Goal: Book appointment/travel/reservation

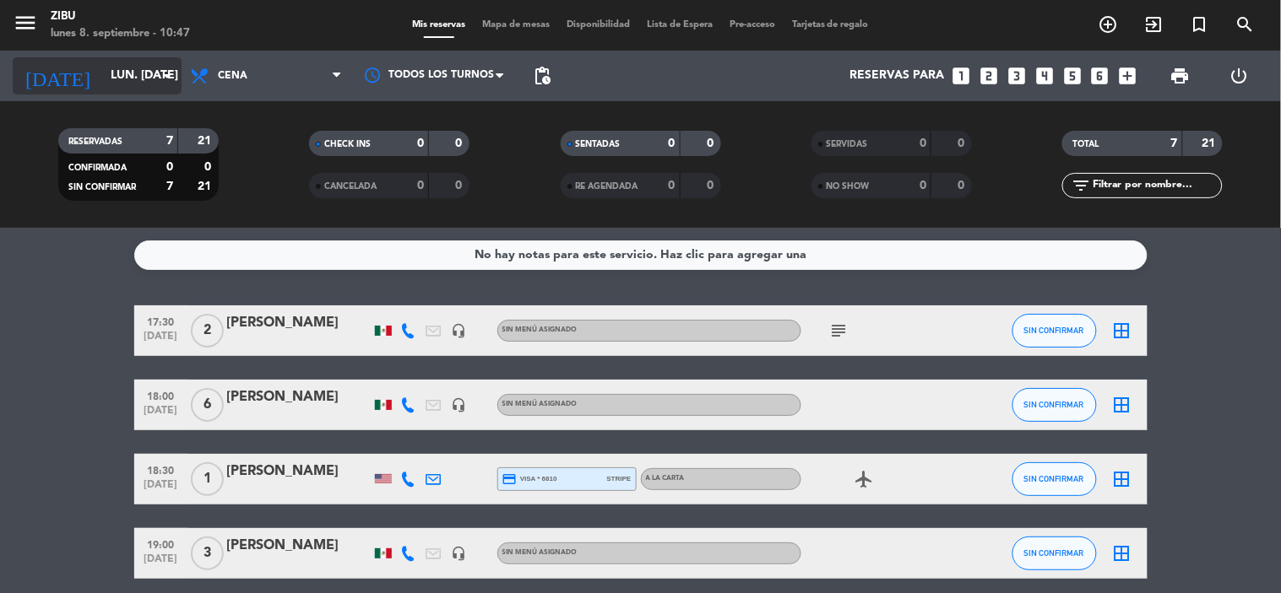
click at [105, 71] on input "lun. [DATE]" at bounding box center [182, 76] width 160 height 30
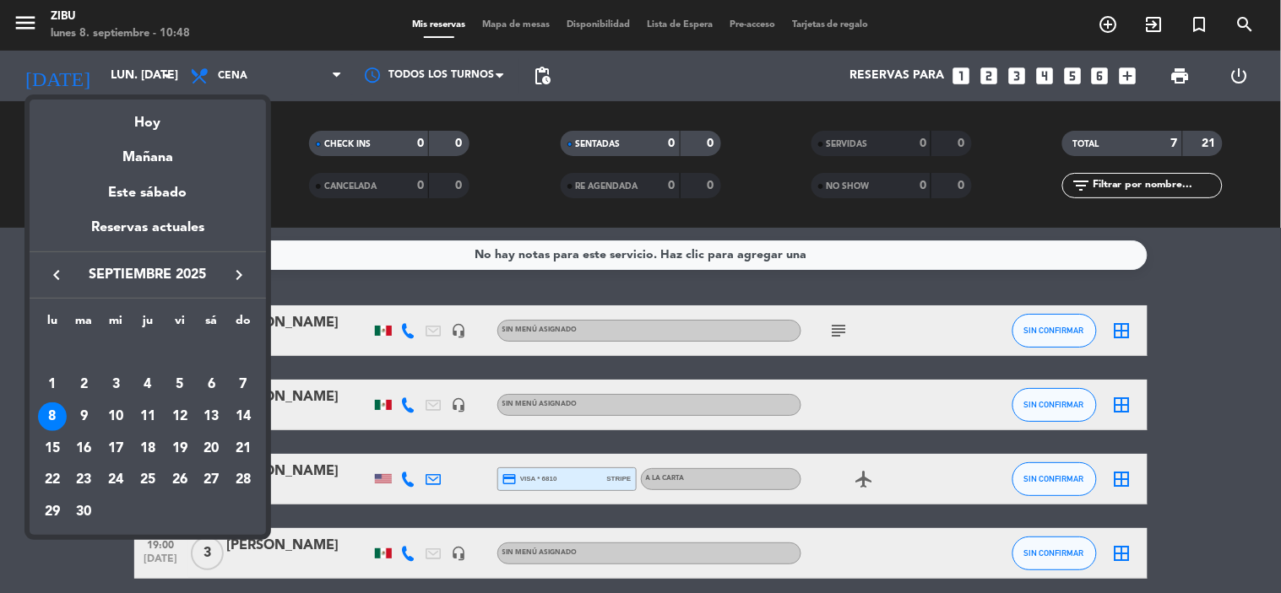
click at [1200, 342] on div at bounding box center [640, 296] width 1281 height 593
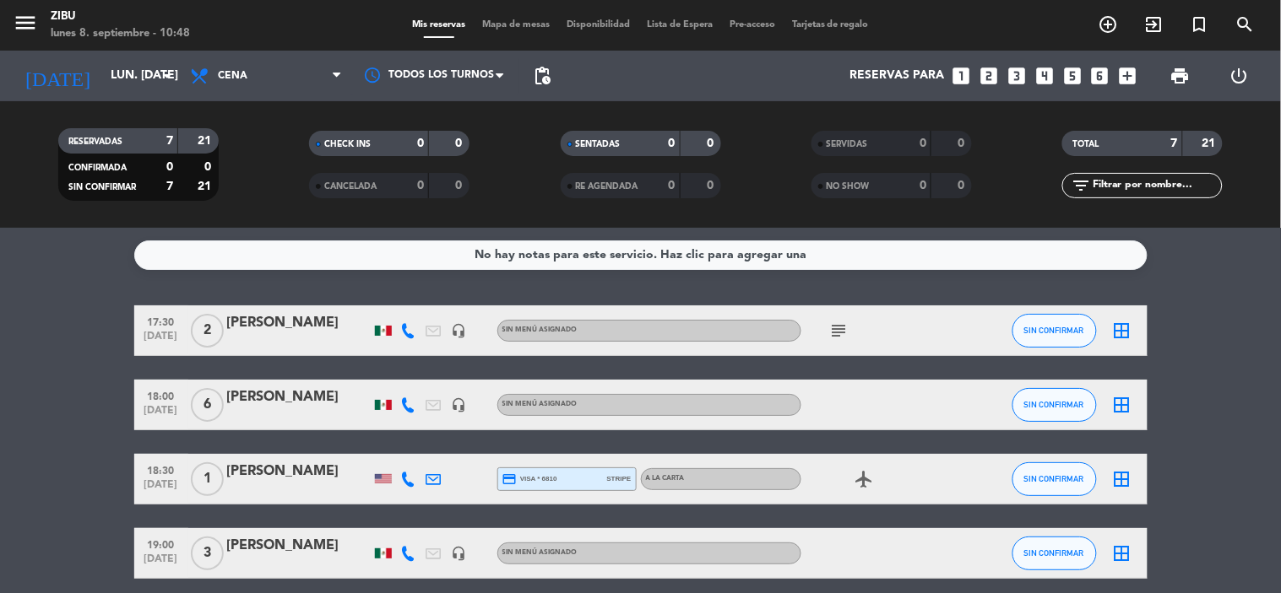
click at [990, 74] on icon "looks_two" at bounding box center [989, 76] width 22 height 22
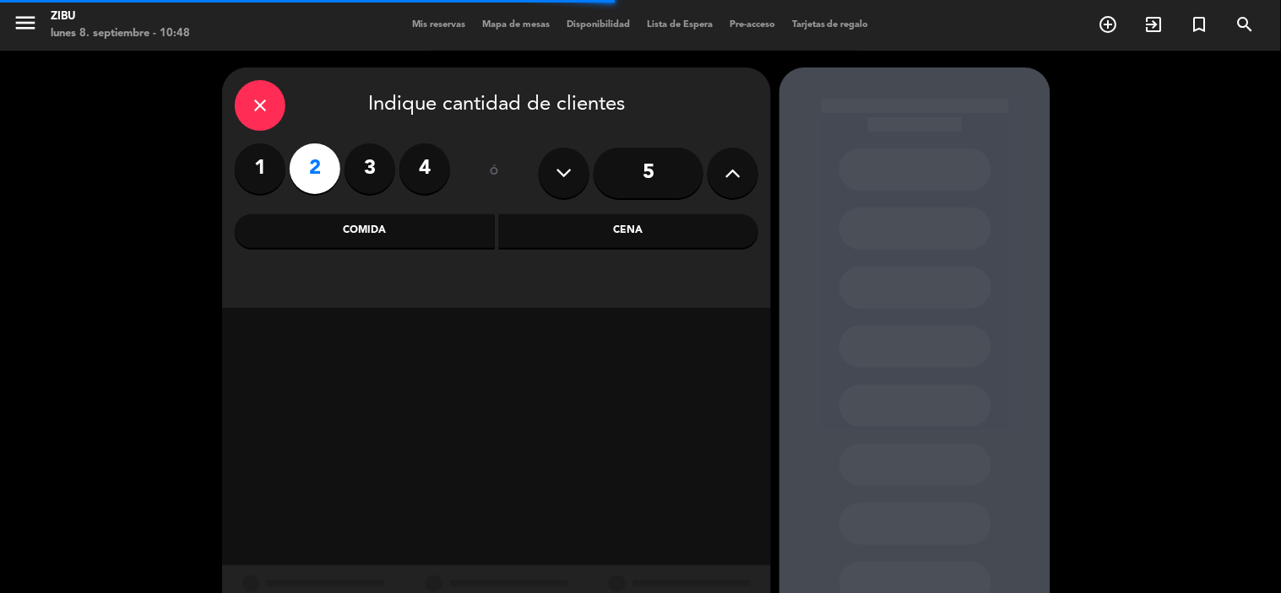
click at [621, 232] on div "Cena" at bounding box center [629, 231] width 260 height 34
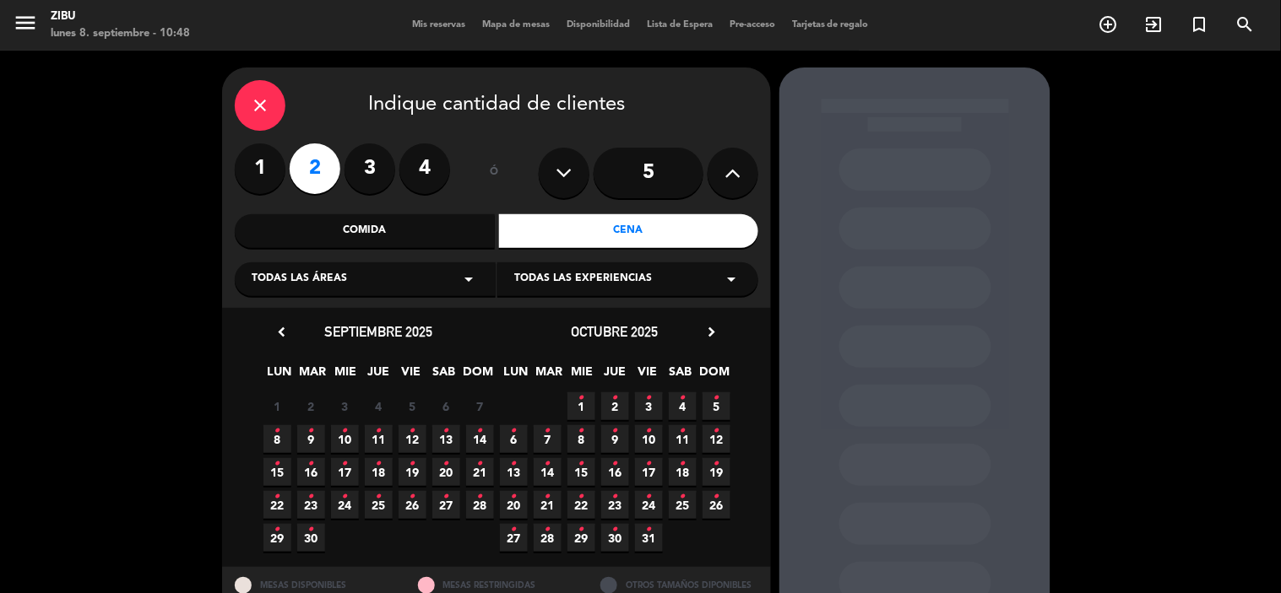
click at [483, 437] on span "14 •" at bounding box center [480, 439] width 28 height 28
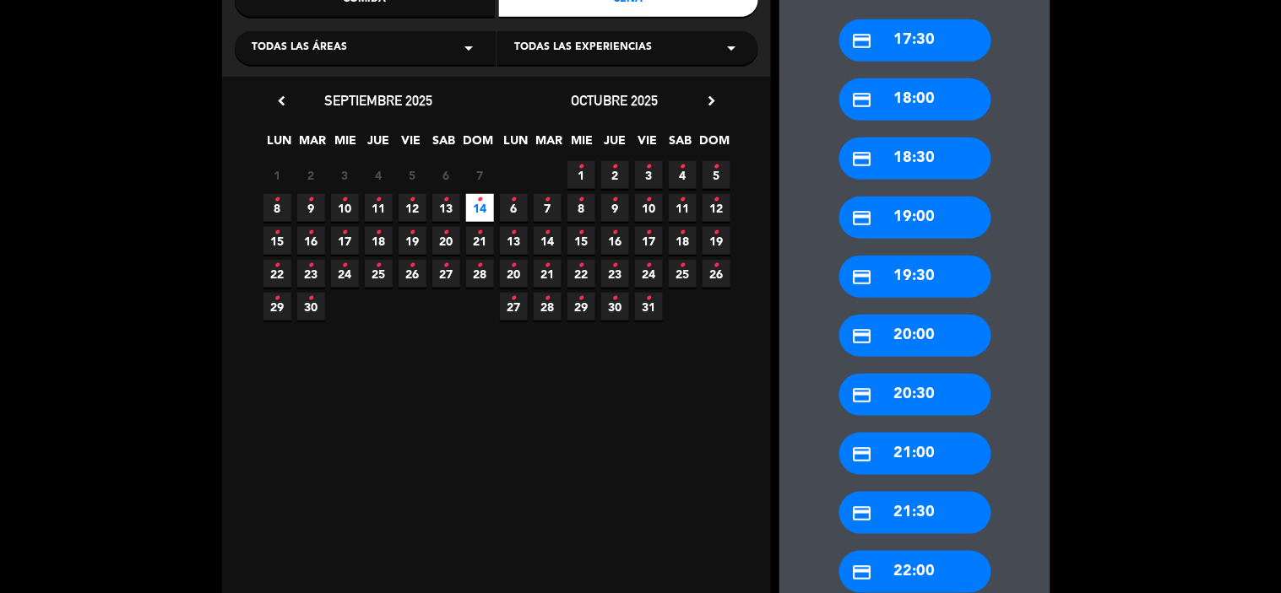
scroll to position [187, 0]
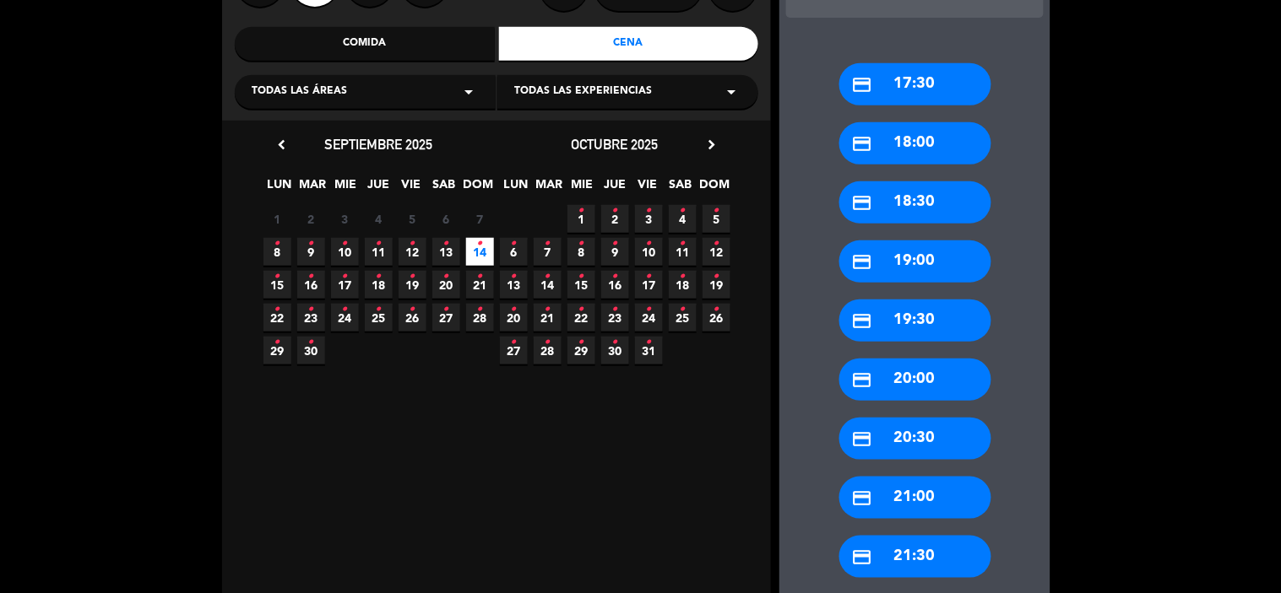
click at [920, 493] on div "credit_card 21:00" at bounding box center [915, 498] width 152 height 42
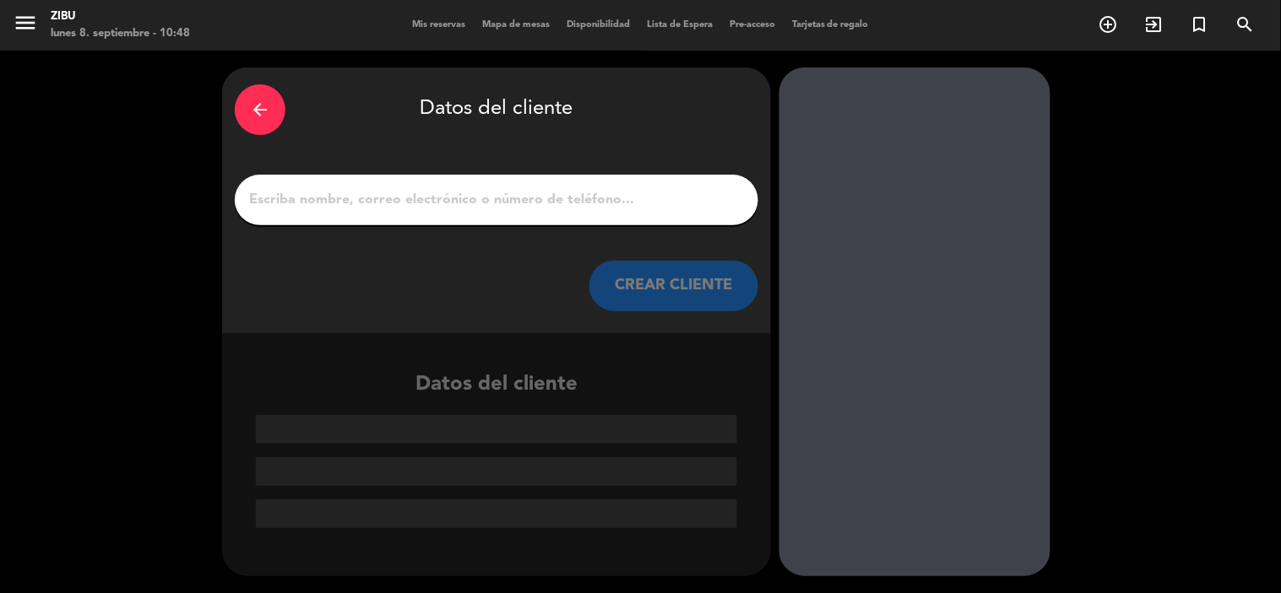
scroll to position [0, 0]
click at [493, 196] on input "1" at bounding box center [496, 200] width 498 height 24
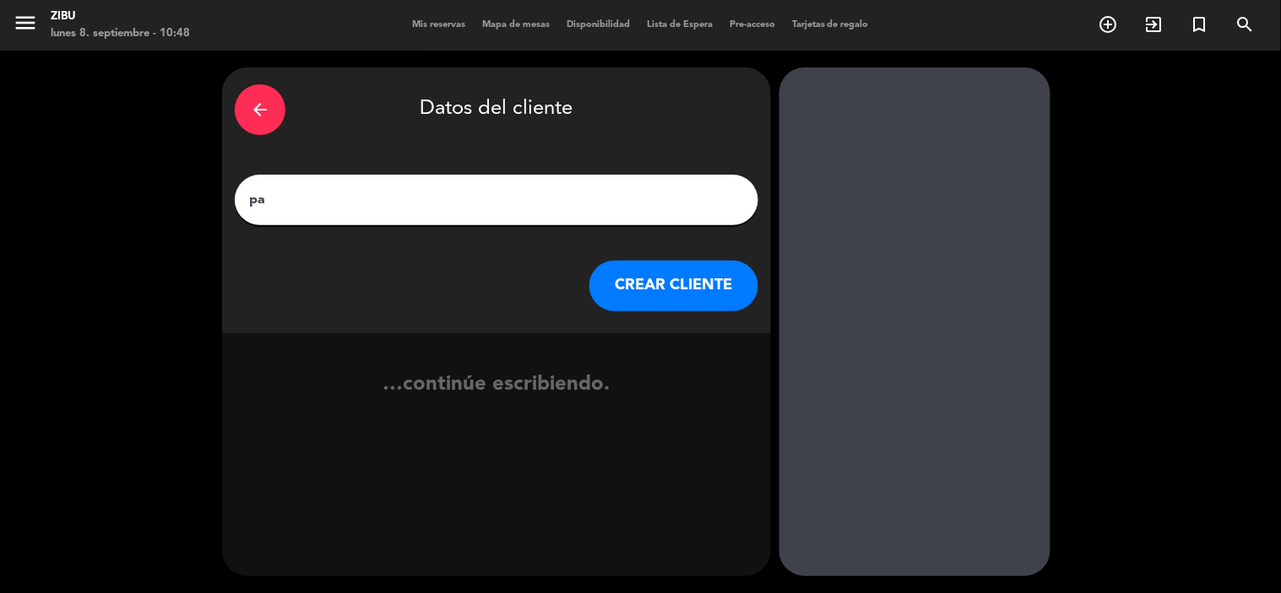
type input "p"
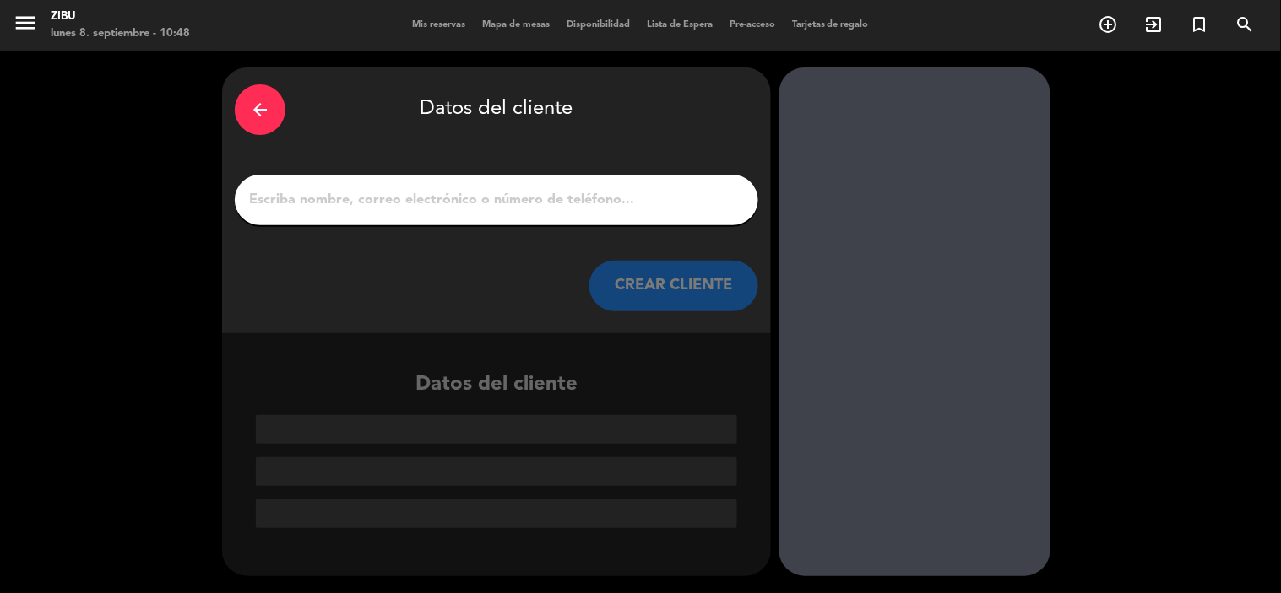
type input "O"
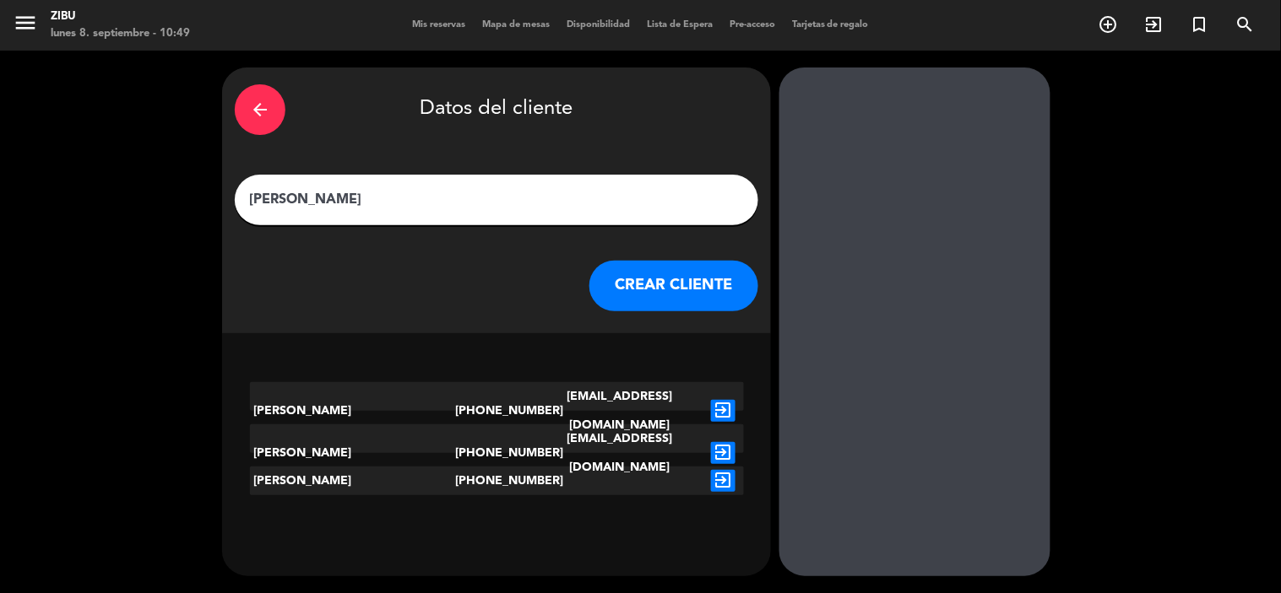
type input "[PERSON_NAME]"
click at [723, 478] on icon "exit_to_app" at bounding box center [723, 481] width 24 height 22
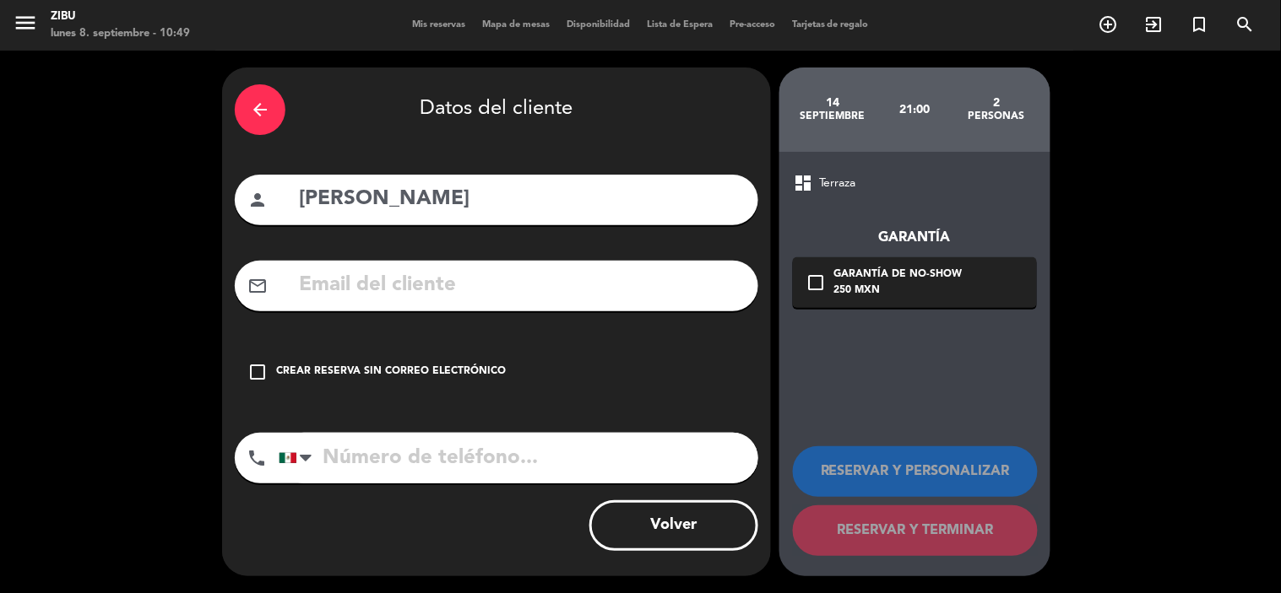
type input "[PHONE_NUMBER]"
click at [258, 374] on icon "check_box_outline_blank" at bounding box center [257, 372] width 20 height 20
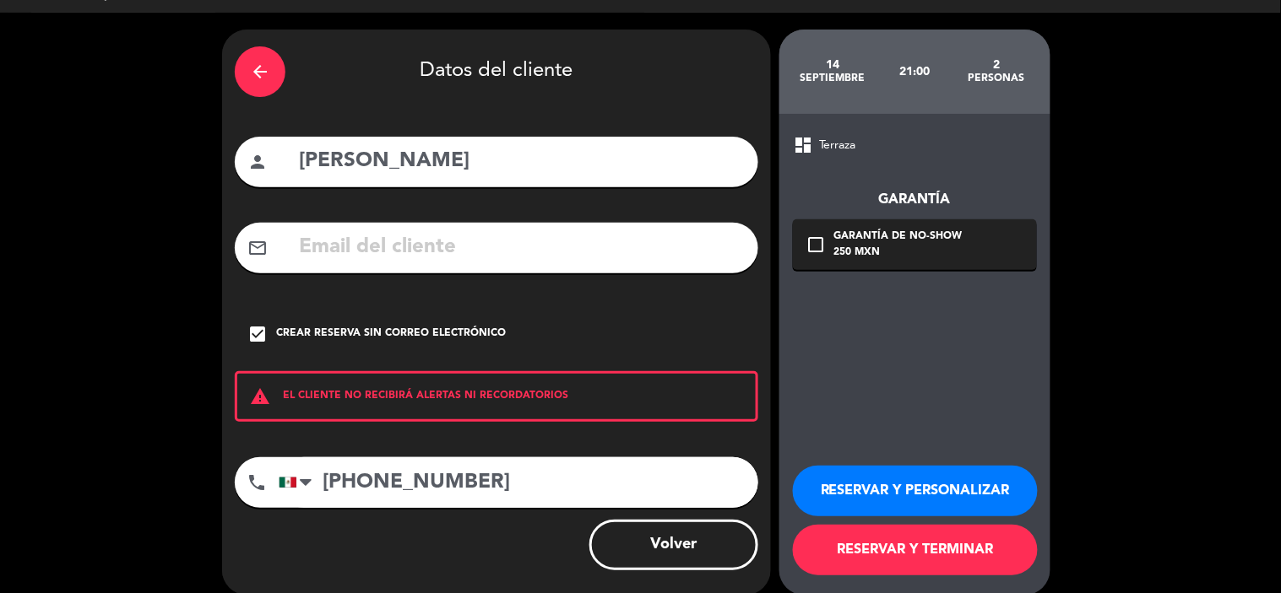
scroll to position [57, 0]
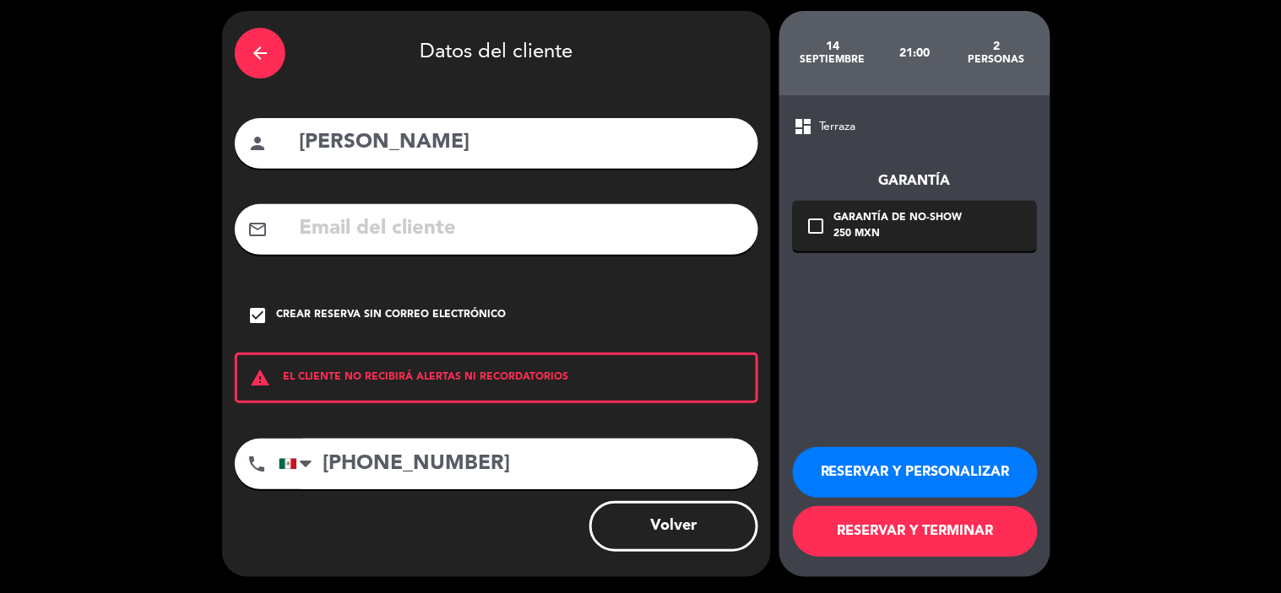
click at [933, 461] on button "RESERVAR Y PERSONALIZAR" at bounding box center [915, 472] width 245 height 51
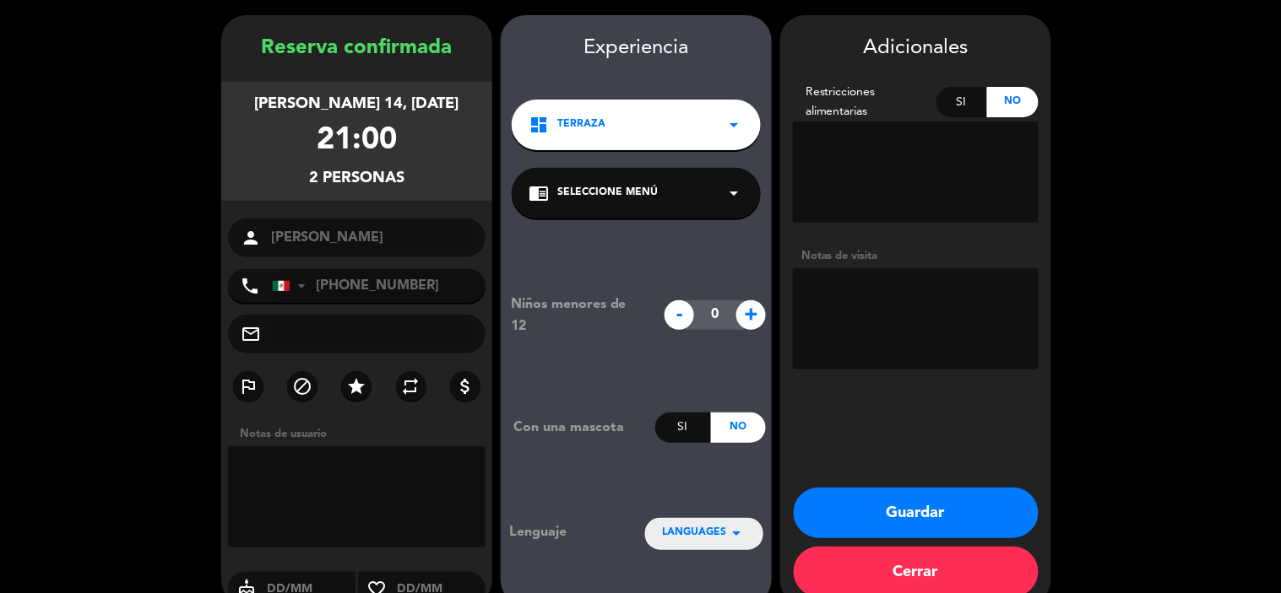
scroll to position [81, 0]
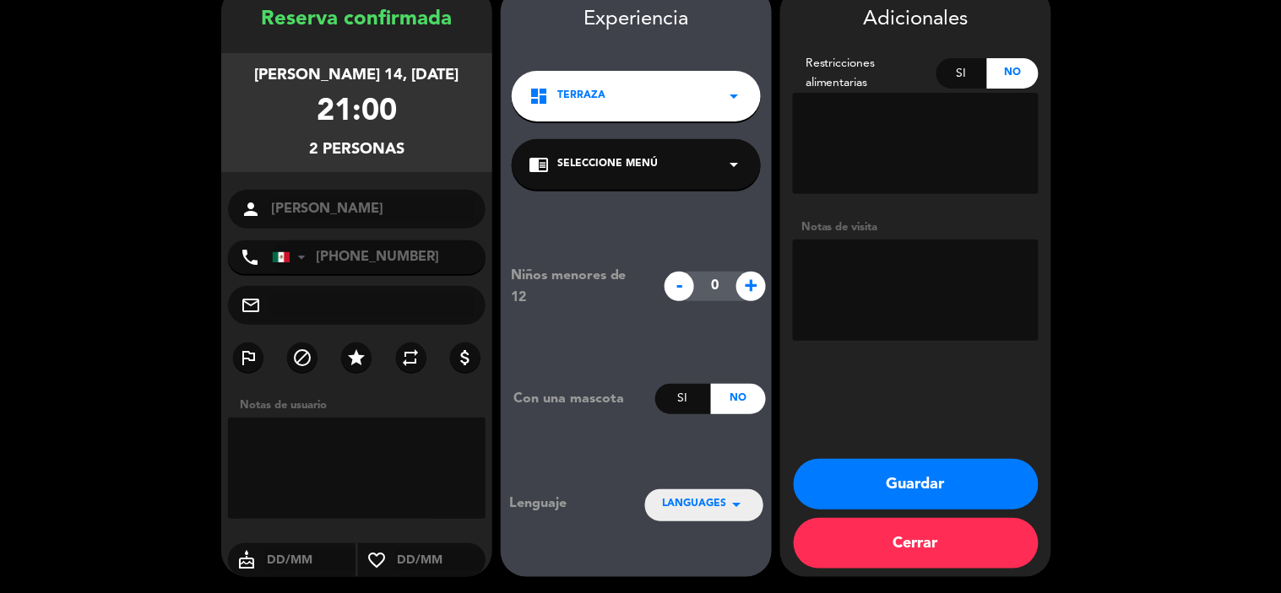
click at [687, 398] on div "Si" at bounding box center [682, 399] width 55 height 30
click at [893, 263] on textarea at bounding box center [916, 290] width 246 height 101
type textarea "Traen 2 mascotas."
click at [914, 476] on button "Guardar" at bounding box center [915, 484] width 245 height 51
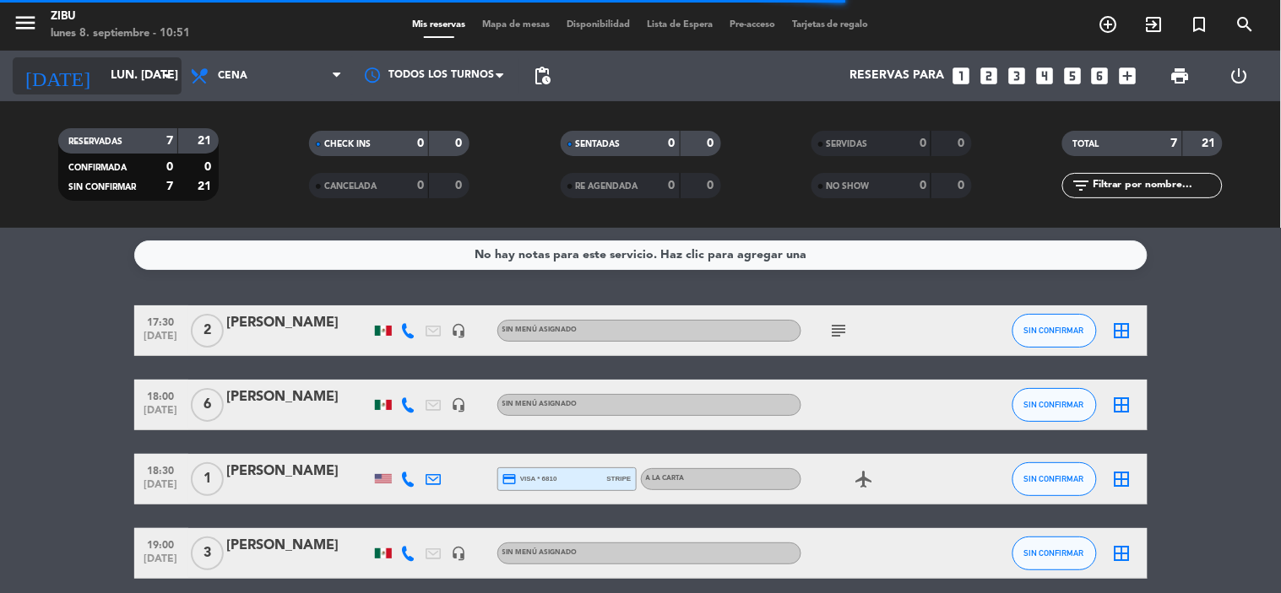
click at [102, 71] on input "lun. [DATE]" at bounding box center [182, 76] width 160 height 30
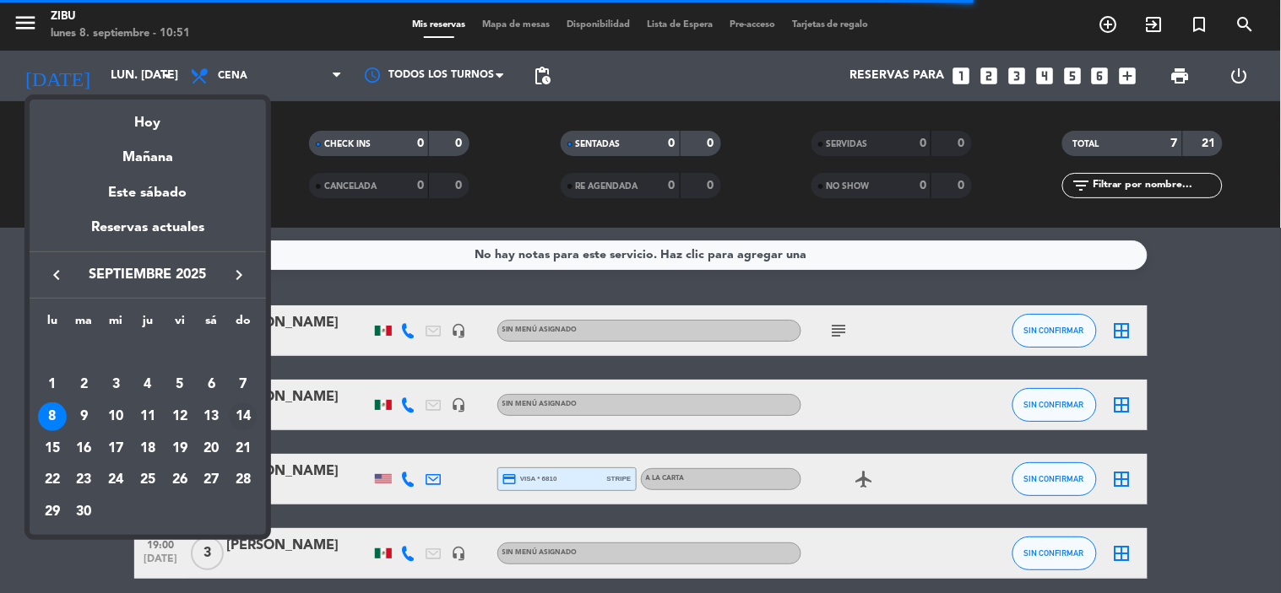
click at [245, 418] on div "14" at bounding box center [243, 417] width 29 height 29
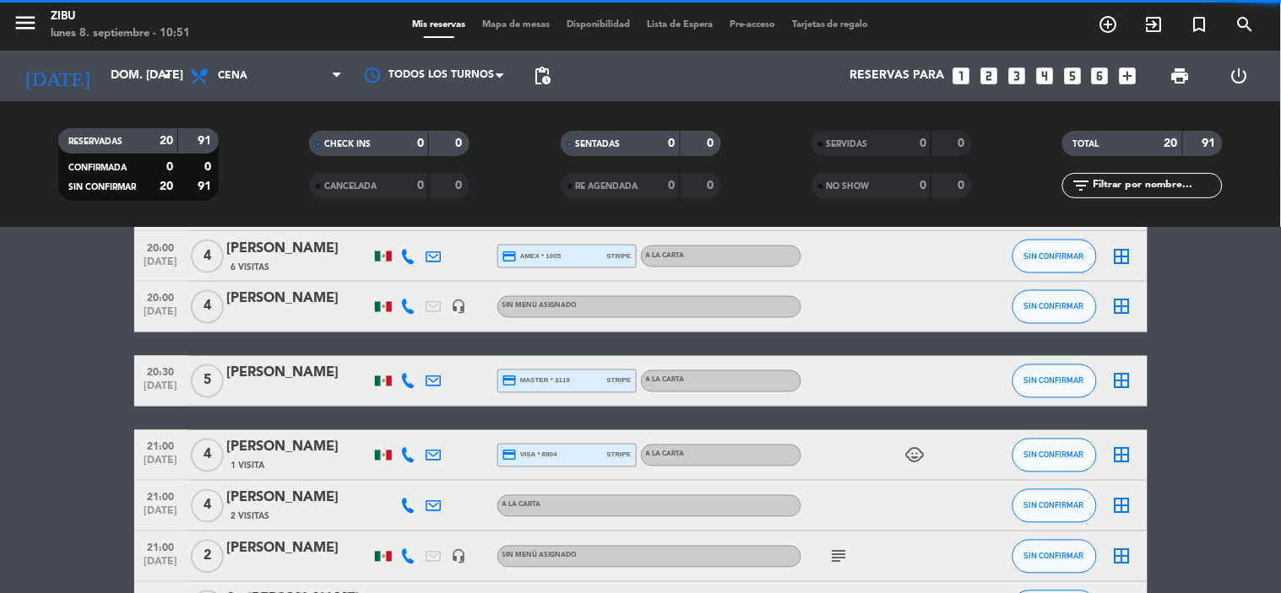
scroll to position [844, 0]
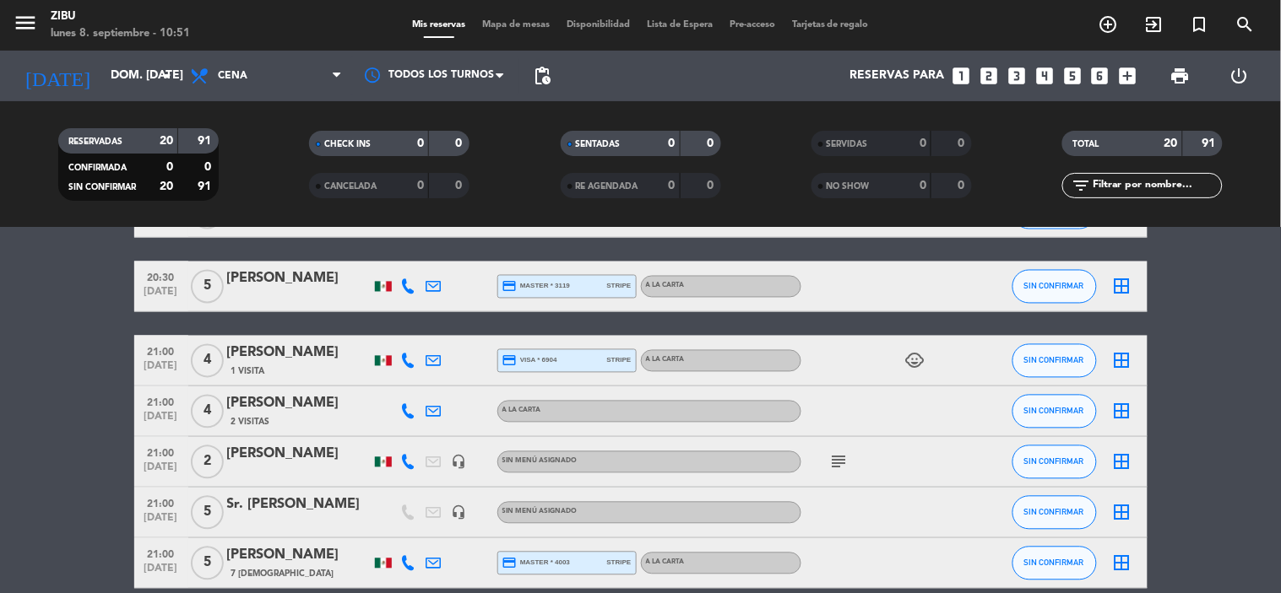
click at [842, 460] on icon "subject" at bounding box center [839, 462] width 20 height 20
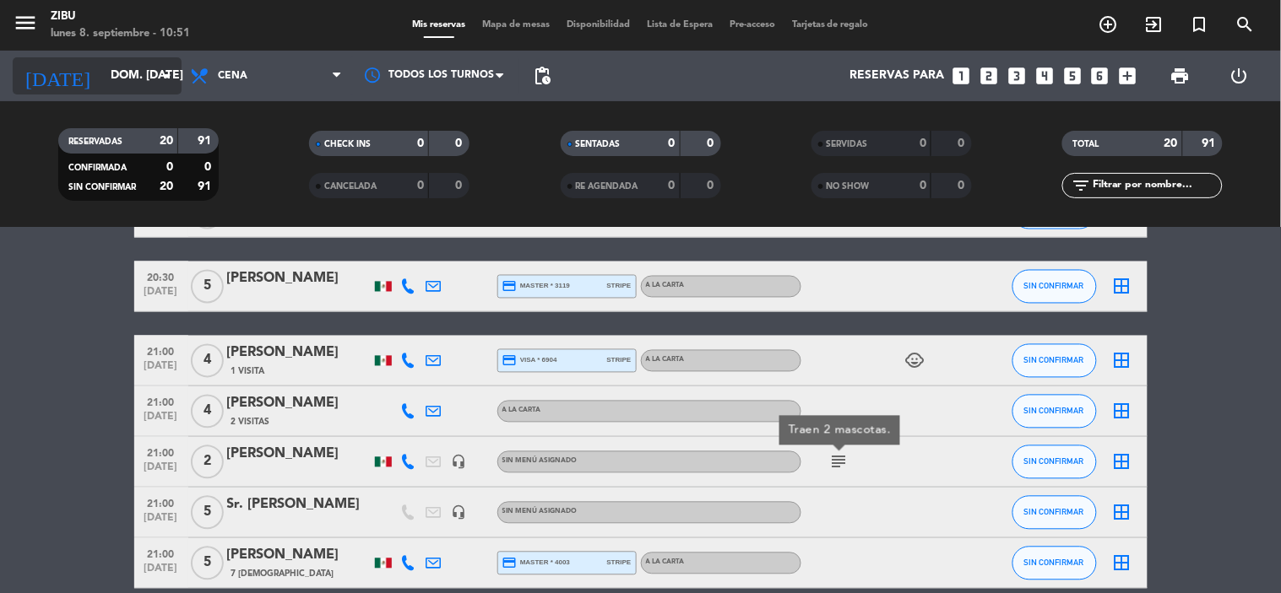
click at [102, 59] on div "[DATE] dom. [DATE] arrow_drop_down" at bounding box center [97, 75] width 169 height 37
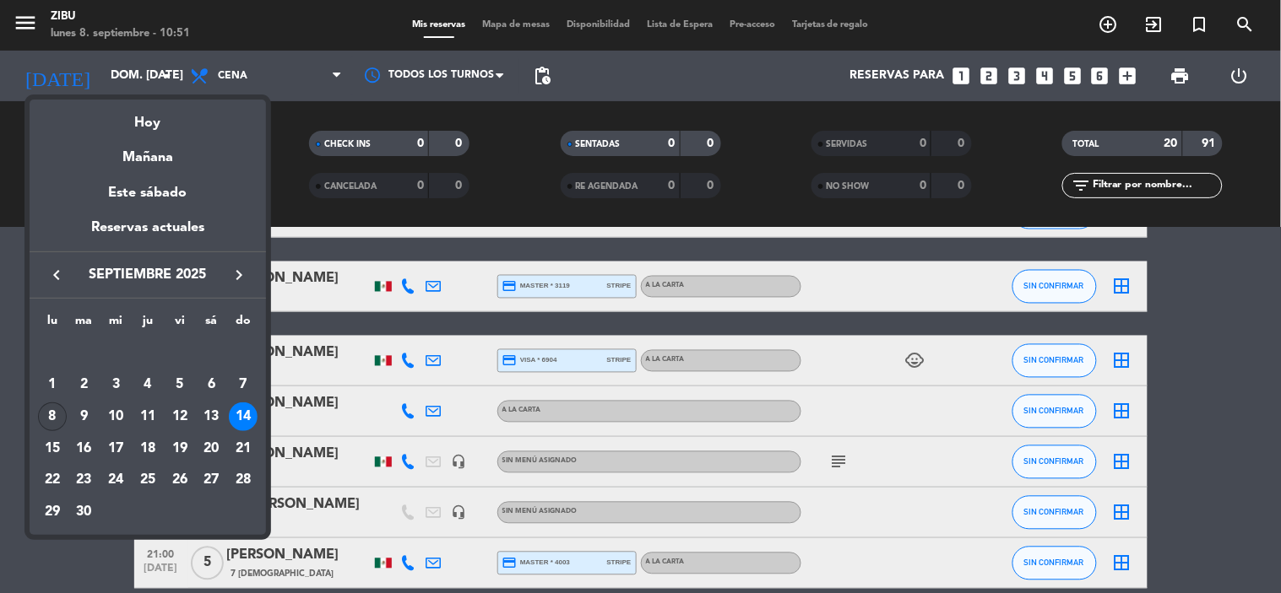
click at [57, 416] on div "8" at bounding box center [52, 417] width 29 height 29
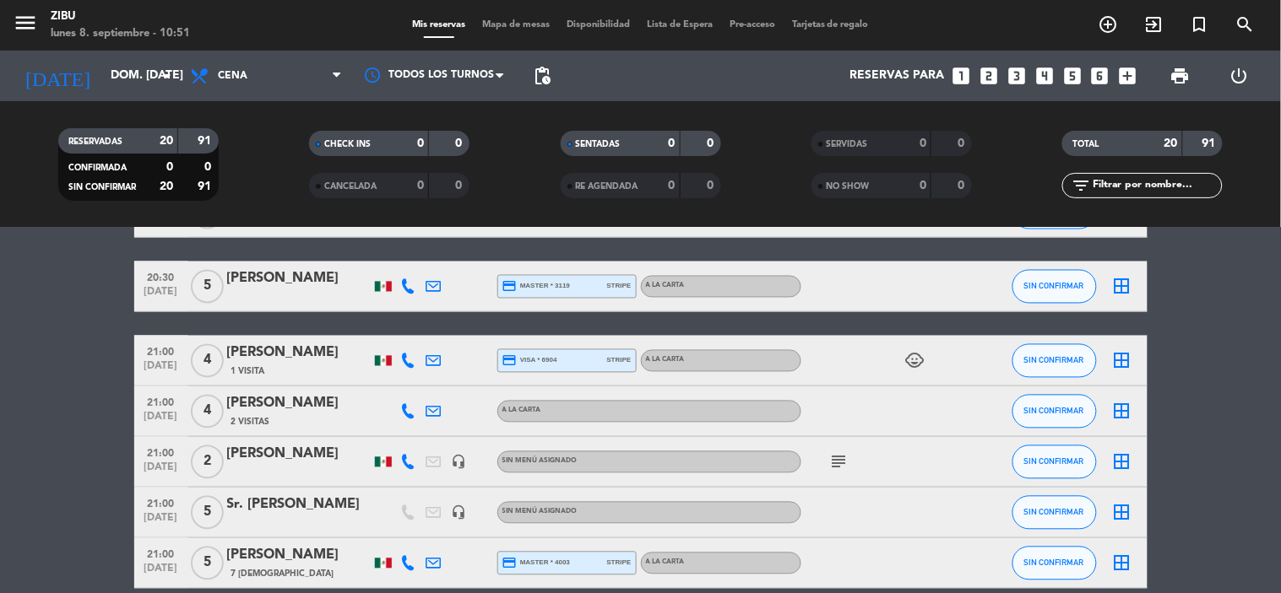
type input "lun. [DATE]"
